Goal: Information Seeking & Learning: Understand process/instructions

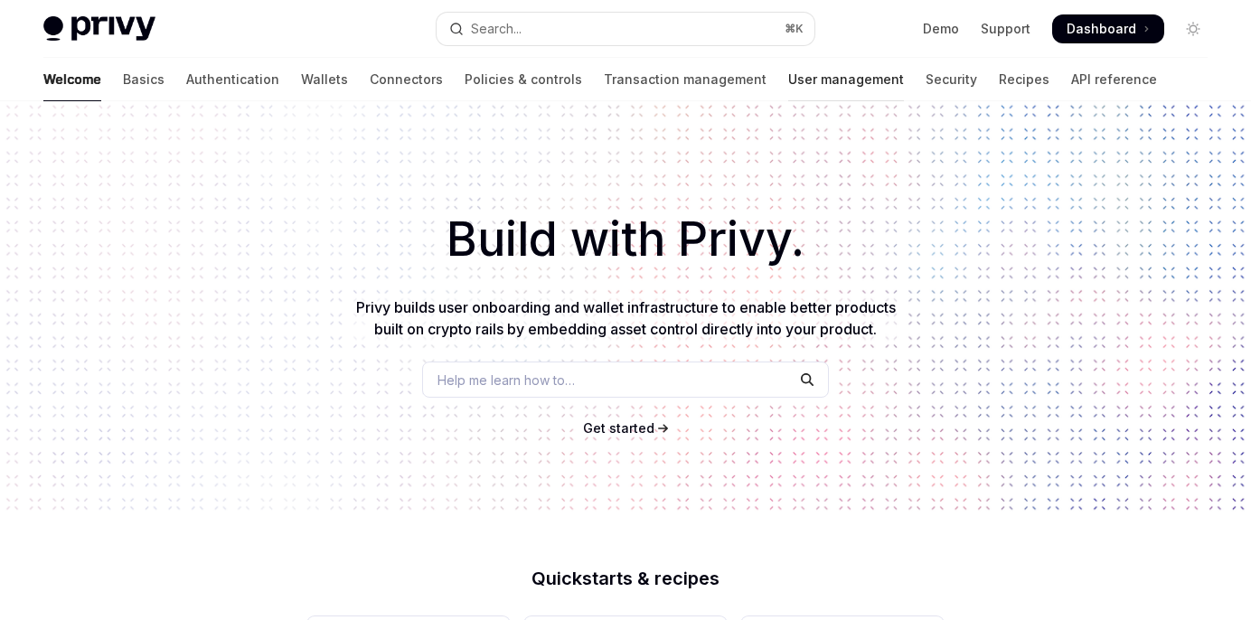
click at [788, 77] on link "User management" at bounding box center [846, 79] width 116 height 43
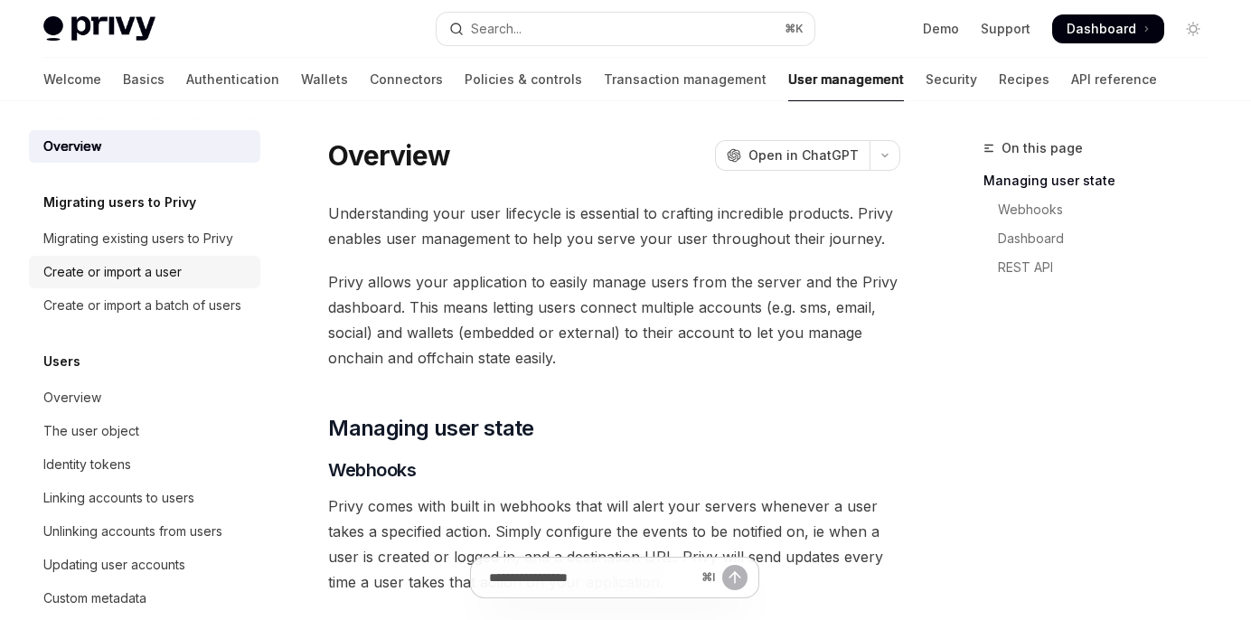
click at [157, 277] on div "Create or import a user" at bounding box center [112, 272] width 138 height 22
type textarea "*"
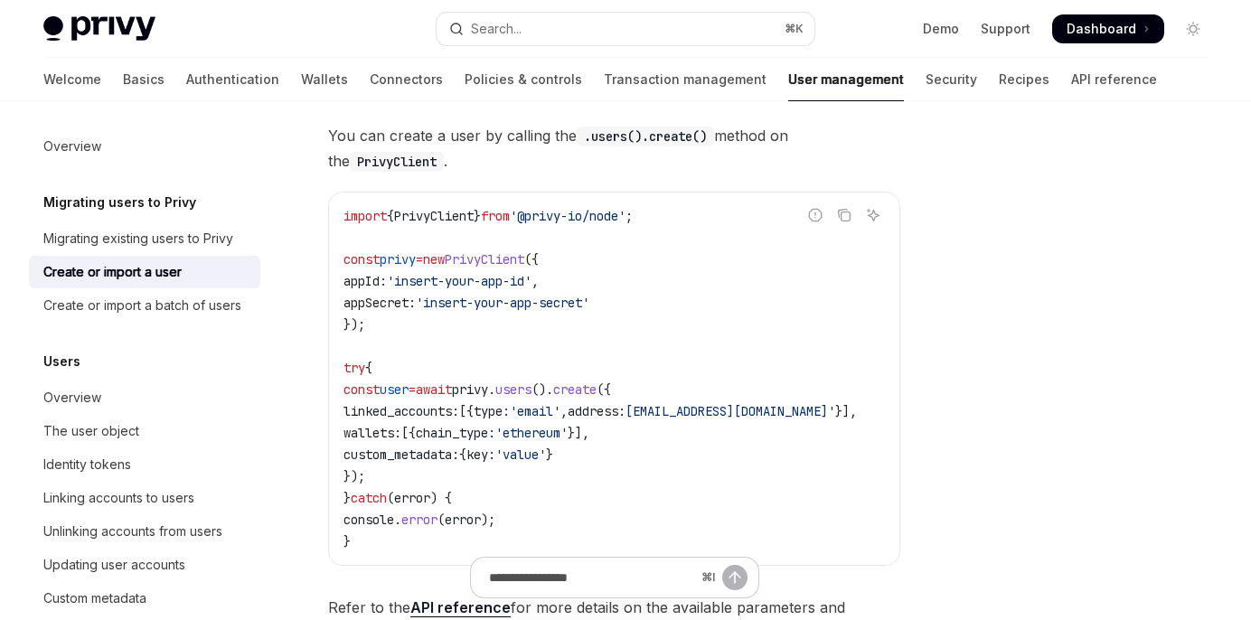
scroll to position [375, 0]
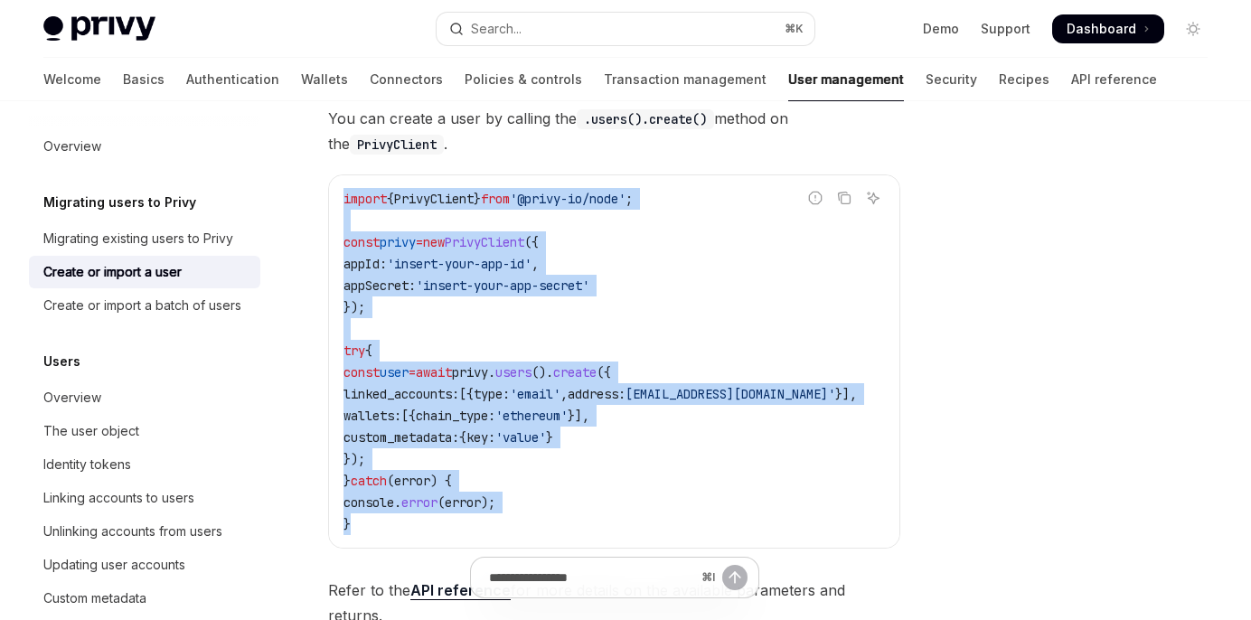
drag, startPoint x: 345, startPoint y: 202, endPoint x: 394, endPoint y: 530, distance: 331.7
click at [394, 530] on code "import { PrivyClient } from '@privy-io/node' ; const privy = new PrivyClient ({…" at bounding box center [621, 361] width 557 height 347
copy code "import { PrivyClient } from '@privy-io/node' ; const privy = new PrivyClient ({…"
